Goal: Purchase product/service

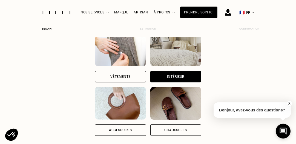
scroll to position [71, 2]
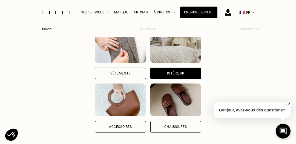
click at [170, 73] on div "Intérieur" at bounding box center [175, 73] width 17 height 3
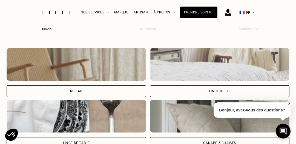
scroll to position [193, 2]
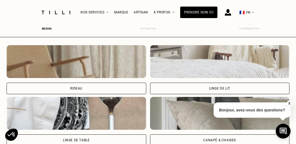
click at [103, 87] on div "Rideau" at bounding box center [76, 88] width 139 height 11
select select "FR"
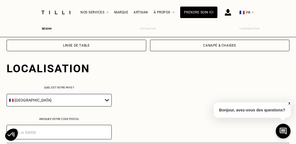
scroll to position [303, 2]
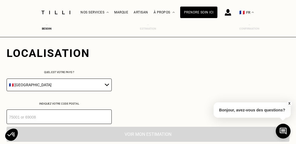
click at [80, 118] on input "number" at bounding box center [59, 116] width 105 height 14
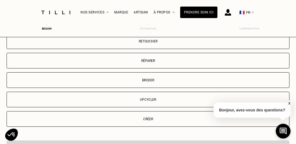
scroll to position [437, 2]
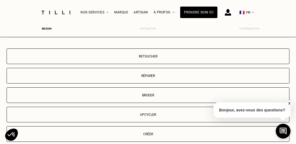
type input "92100"
click at [148, 55] on p "Retoucher" at bounding box center [148, 56] width 276 height 4
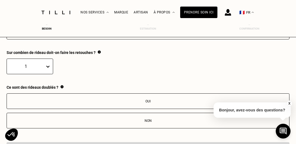
scroll to position [539, 2]
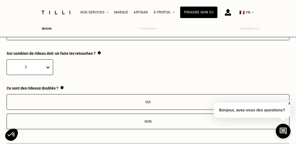
click at [40, 68] on div "1" at bounding box center [148, 67] width 282 height 16
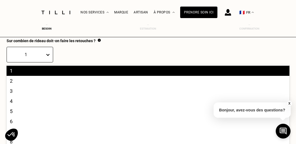
scroll to position [552, 0]
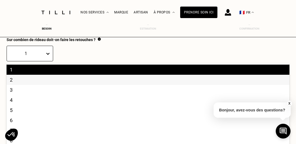
click at [34, 80] on div "2" at bounding box center [148, 80] width 282 height 10
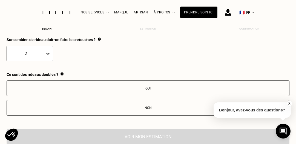
click at [48, 55] on icon at bounding box center [47, 53] width 5 height 5
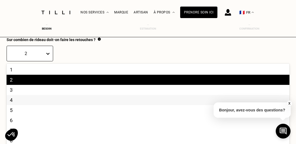
click at [36, 103] on div "4" at bounding box center [148, 100] width 282 height 10
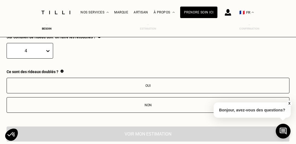
scroll to position [557, 0]
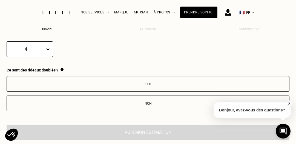
click at [154, 105] on div "Non" at bounding box center [148, 103] width 276 height 4
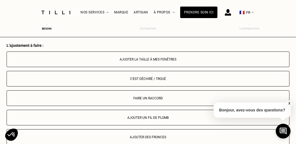
scroll to position [635, 2]
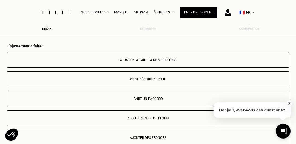
click at [174, 60] on div "Ajuster la taille à mes fenêtres" at bounding box center [148, 60] width 276 height 4
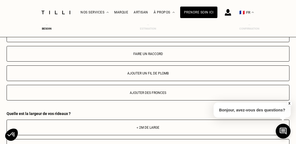
scroll to position [678, 2]
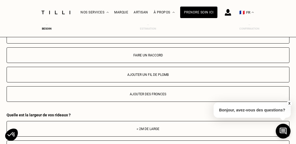
click at [163, 79] on button "Ajouter un fil de plomb" at bounding box center [148, 75] width 282 height 16
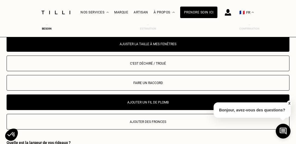
scroll to position [647, 2]
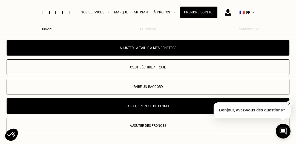
click at [162, 93] on button "Faire un raccord" at bounding box center [148, 87] width 282 height 16
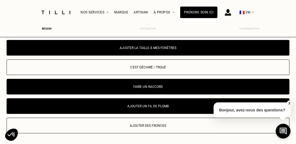
click at [195, 49] on div "Ajuster la taille à mes fenêtres" at bounding box center [148, 48] width 276 height 4
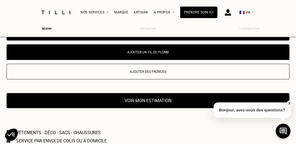
scroll to position [699, 2]
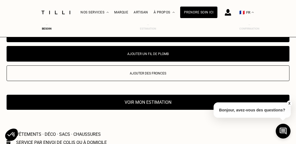
click at [174, 104] on button "Voir mon estimation" at bounding box center [148, 102] width 282 height 15
